Goal: Navigation & Orientation: Find specific page/section

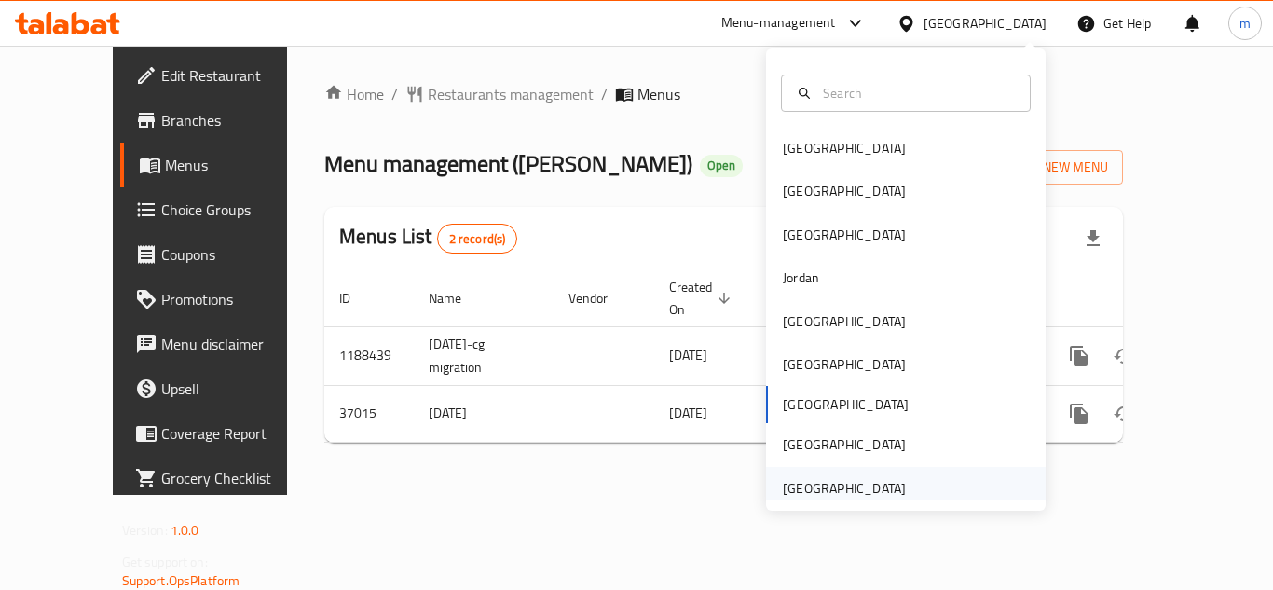
click at [893, 483] on div "[GEOGRAPHIC_DATA]" at bounding box center [844, 488] width 153 height 43
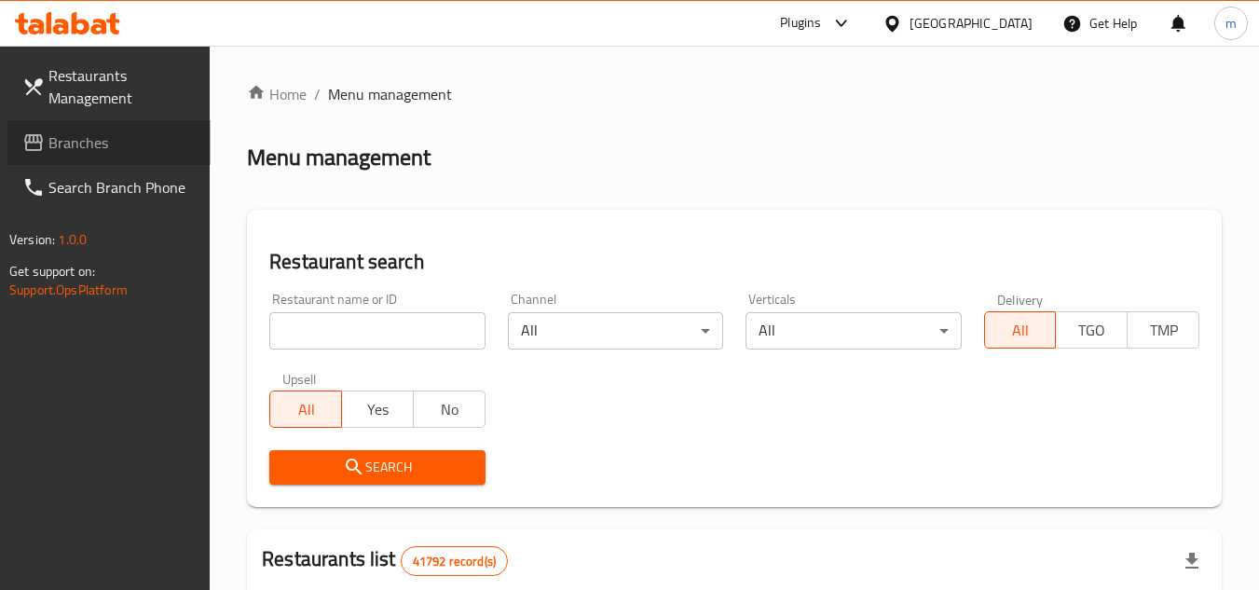
click at [28, 158] on link "Branches" at bounding box center [108, 142] width 203 height 45
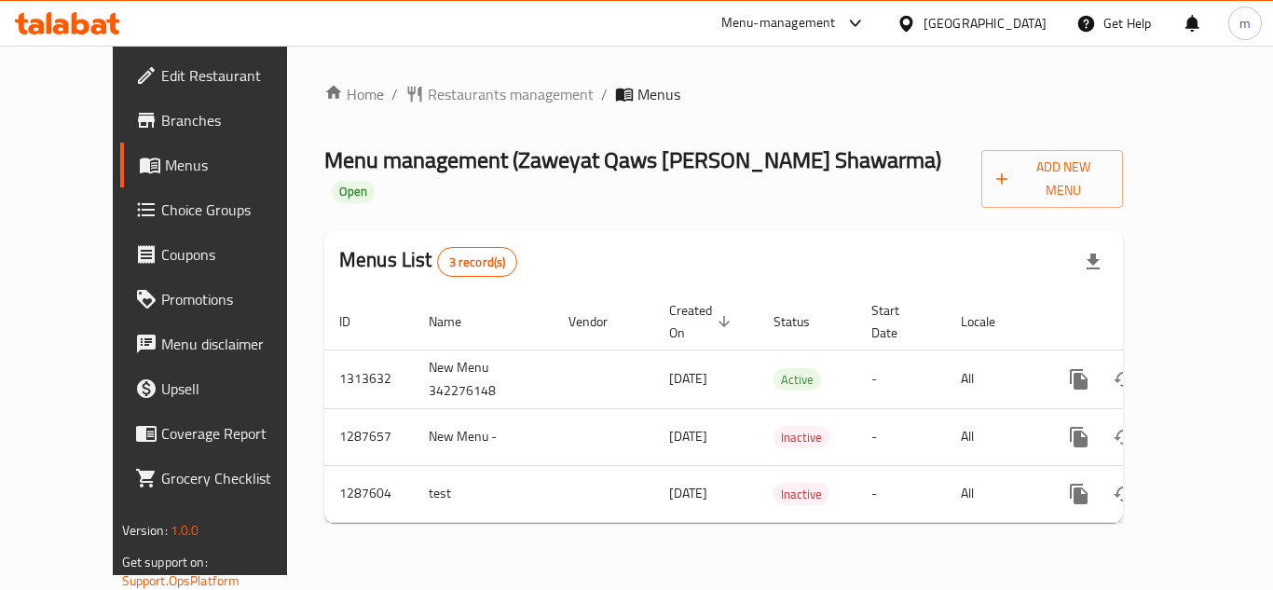
click at [1018, 21] on div "[GEOGRAPHIC_DATA]" at bounding box center [984, 23] width 123 height 20
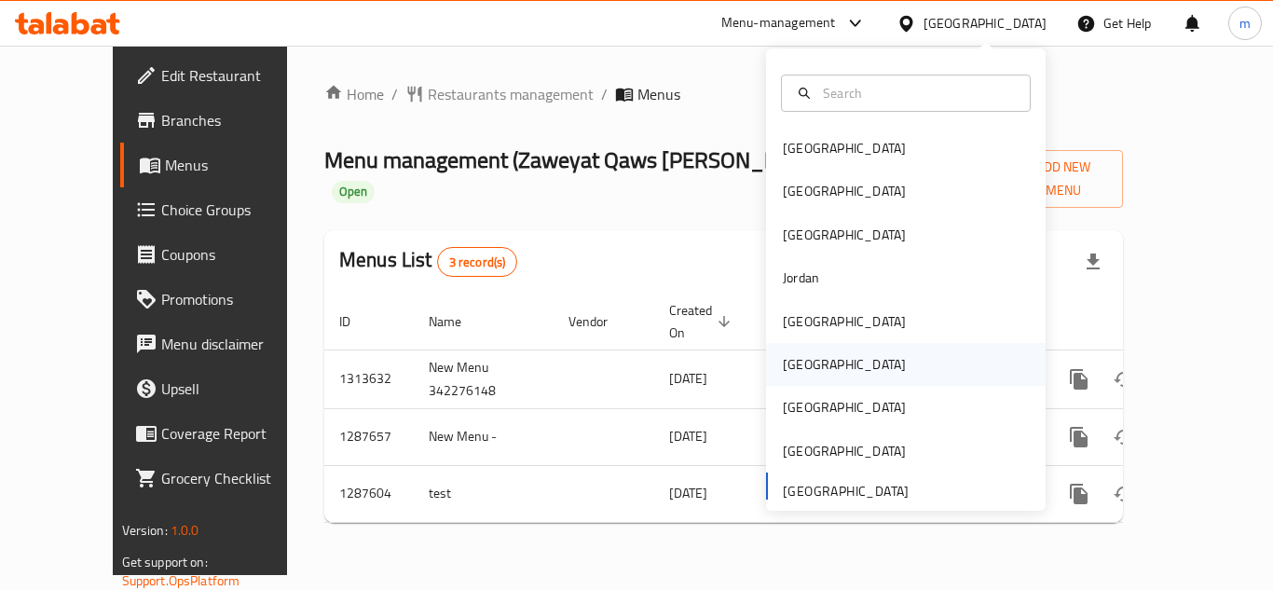
click at [815, 374] on div "[GEOGRAPHIC_DATA]" at bounding box center [844, 364] width 153 height 43
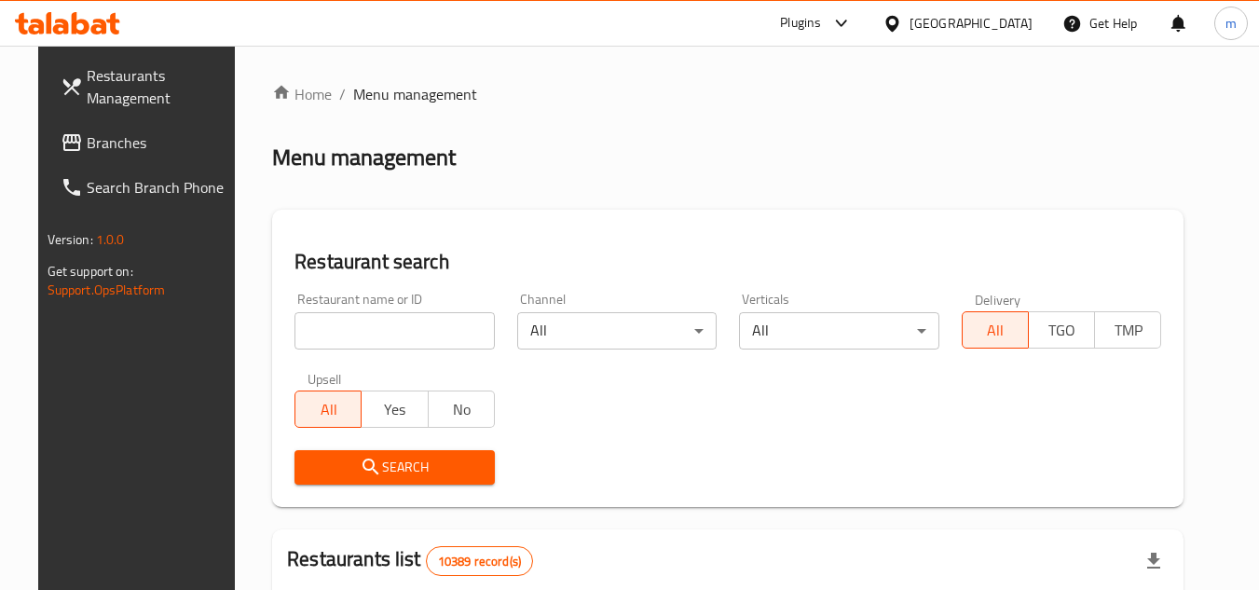
click at [87, 150] on span "Branches" at bounding box center [160, 142] width 147 height 22
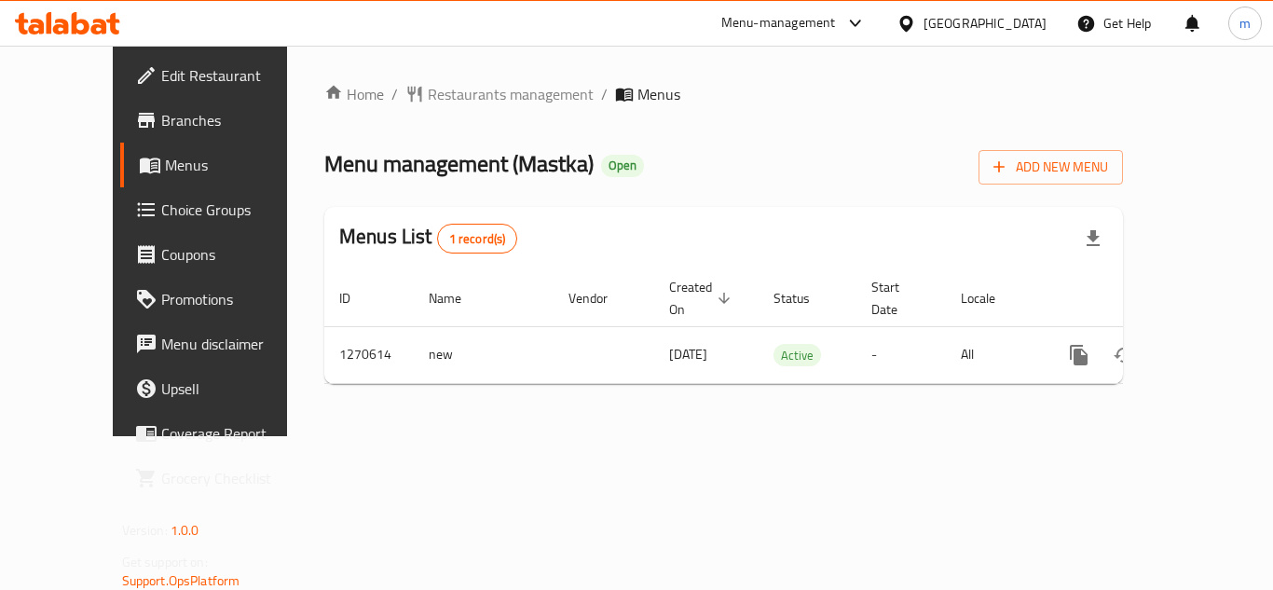
click at [1047, 13] on div "[GEOGRAPHIC_DATA]" at bounding box center [971, 23] width 180 height 45
click at [916, 28] on icon at bounding box center [906, 24] width 20 height 20
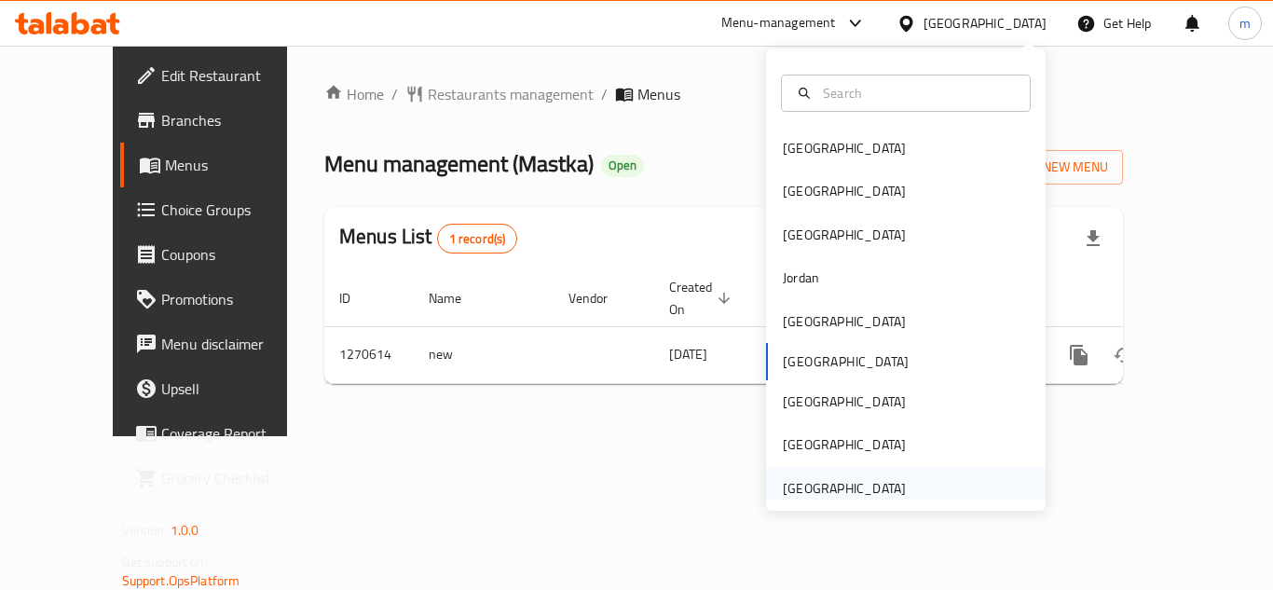
click at [871, 484] on div "[GEOGRAPHIC_DATA]" at bounding box center [844, 488] width 123 height 20
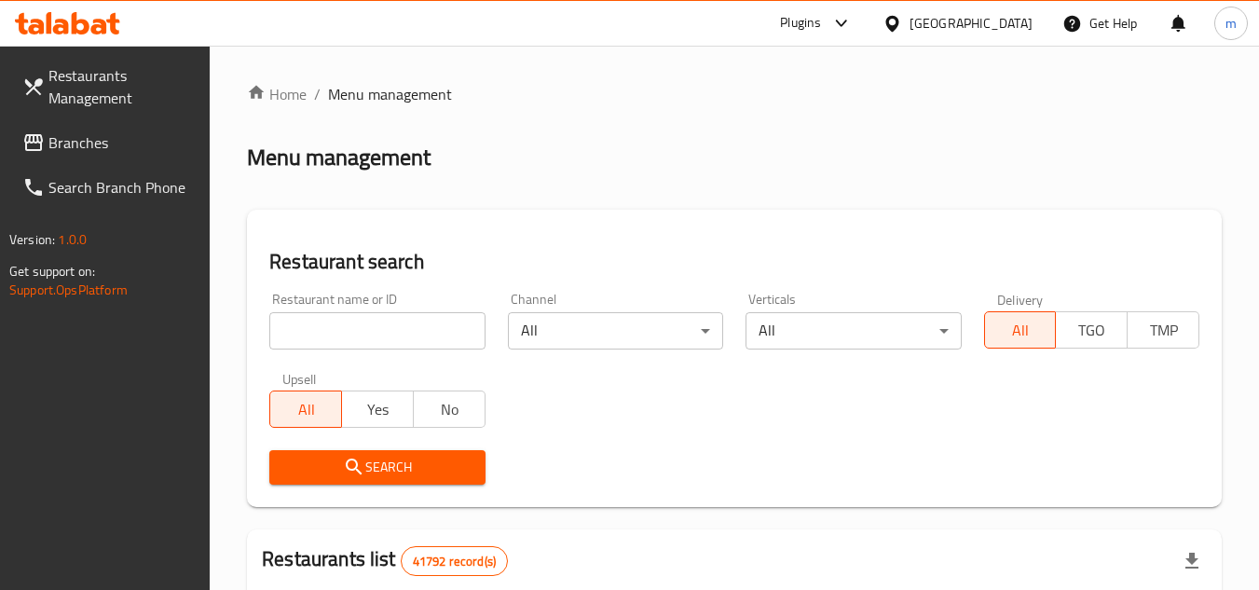
click at [116, 136] on span "Branches" at bounding box center [121, 142] width 147 height 22
